Goal: Information Seeking & Learning: Learn about a topic

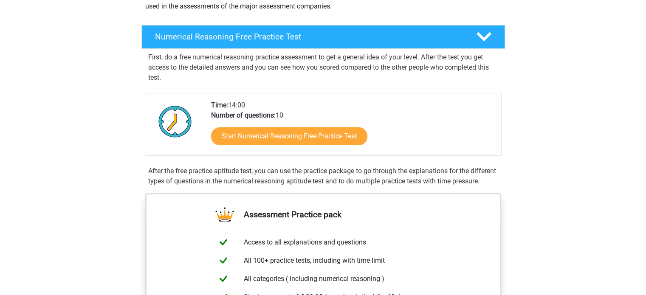
scroll to position [115, 0]
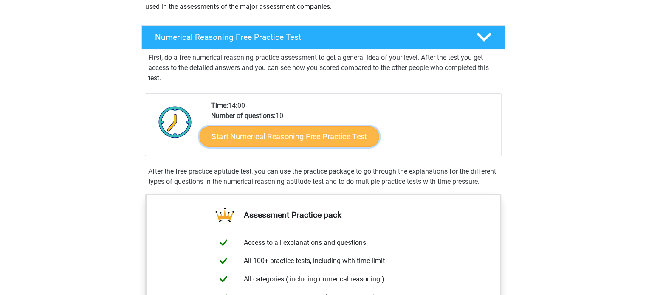
click at [272, 145] on link "Start Numerical Reasoning Free Practice Test" at bounding box center [289, 136] width 180 height 20
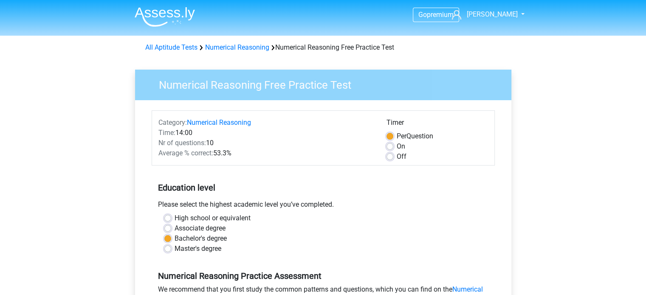
scroll to position [116, 0]
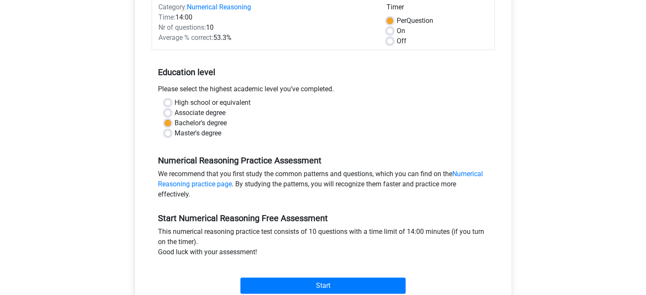
click at [397, 41] on label "Off" at bounding box center [402, 41] width 10 height 10
click at [391, 41] on input "Off" at bounding box center [390, 40] width 7 height 9
radio input "true"
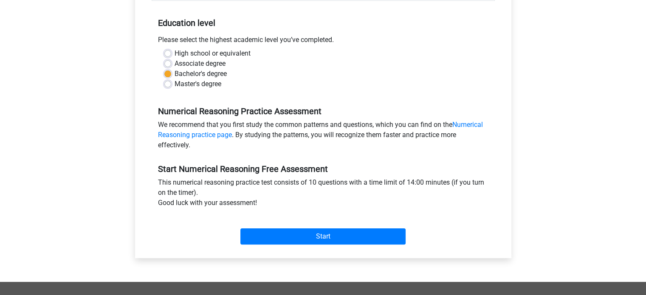
scroll to position [166, 0]
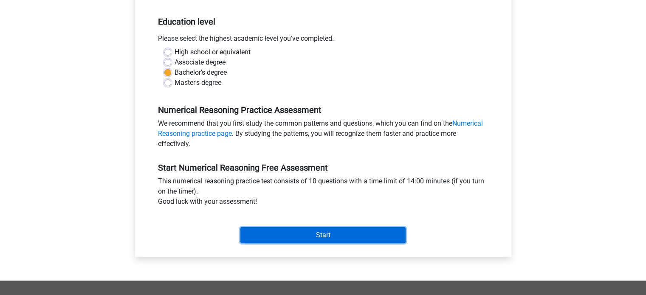
click at [327, 235] on input "Start" at bounding box center [323, 235] width 165 height 16
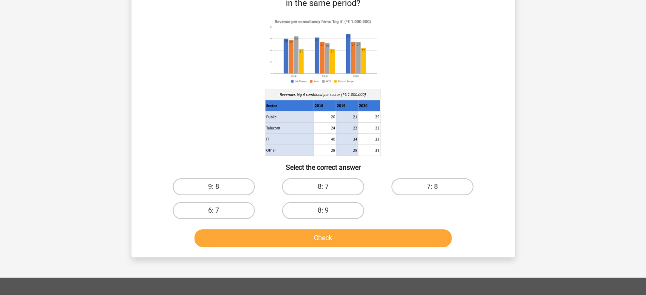
scroll to position [62, 0]
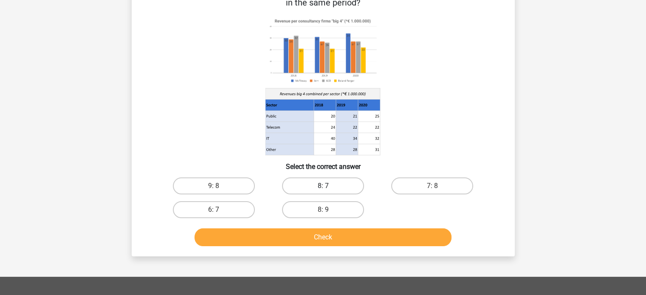
click at [313, 182] on label "8: 7" at bounding box center [323, 186] width 82 height 17
click at [323, 186] on input "8: 7" at bounding box center [326, 189] width 6 height 6
radio input "true"
click at [321, 239] on button "Check" at bounding box center [323, 238] width 257 height 18
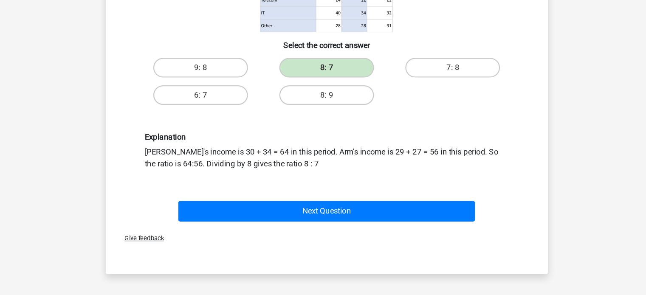
scroll to position [151, 0]
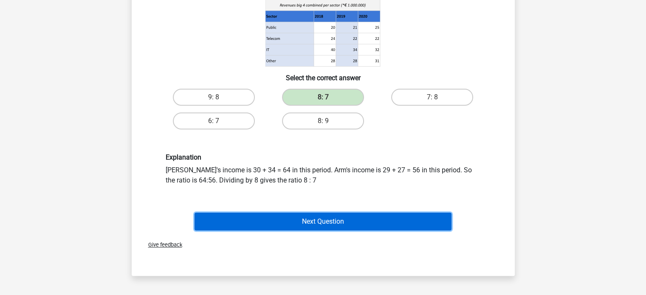
click at [313, 213] on button "Next Question" at bounding box center [323, 222] width 257 height 18
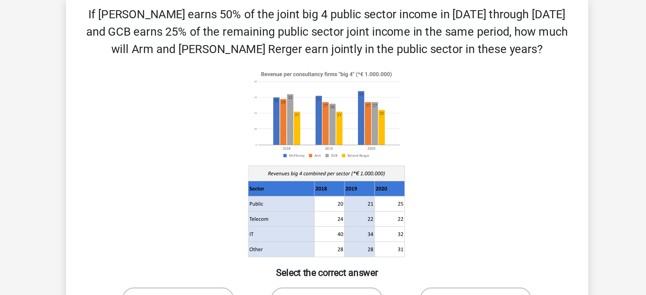
scroll to position [17, 0]
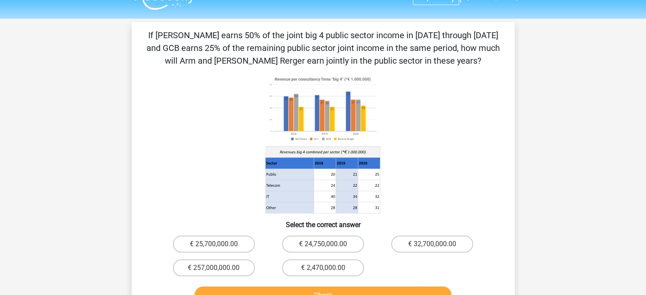
click at [326, 290] on button "Check" at bounding box center [323, 296] width 257 height 18
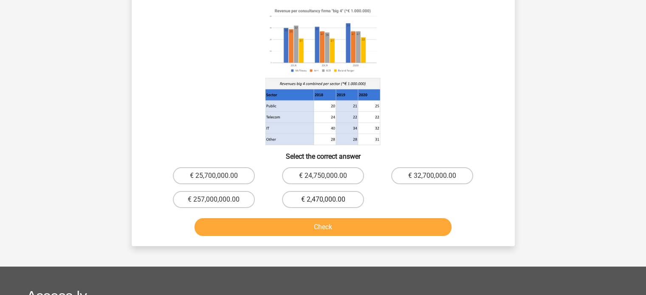
click at [313, 196] on label "€ 2,470,000.00" at bounding box center [323, 199] width 82 height 17
click at [323, 200] on input "€ 2,470,000.00" at bounding box center [326, 203] width 6 height 6
radio input "true"
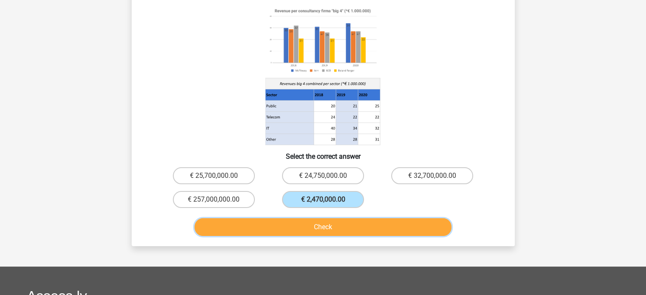
click at [310, 222] on button "Check" at bounding box center [323, 227] width 257 height 18
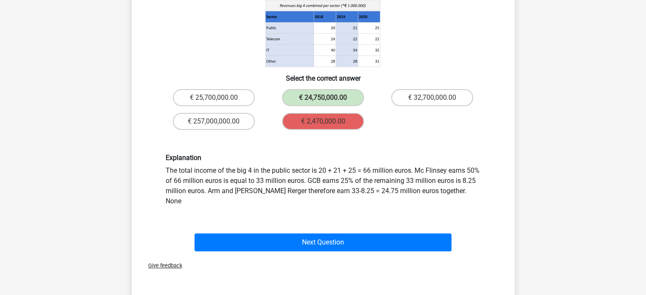
scroll to position [203, 0]
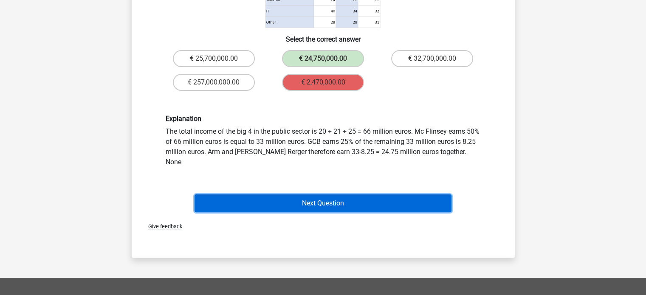
click at [308, 195] on button "Next Question" at bounding box center [323, 204] width 257 height 18
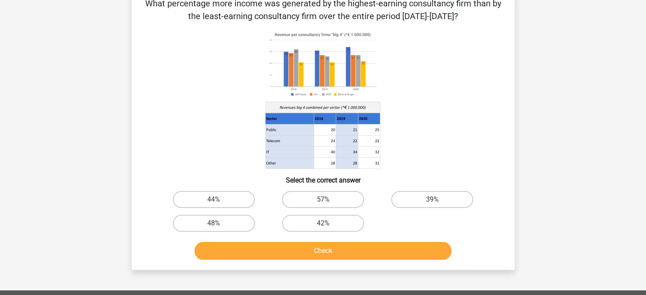
scroll to position [39, 0]
